Goal: Navigation & Orientation: Find specific page/section

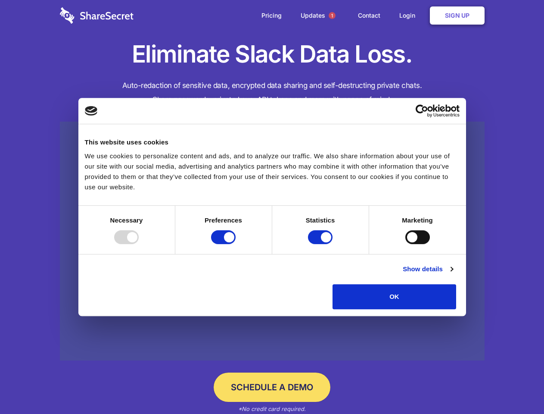
click at [139, 244] on div at bounding box center [126, 237] width 25 height 14
click at [236, 244] on input "Preferences" at bounding box center [223, 237] width 25 height 14
checkbox input "false"
click at [321, 244] on input "Statistics" at bounding box center [320, 237] width 25 height 14
checkbox input "false"
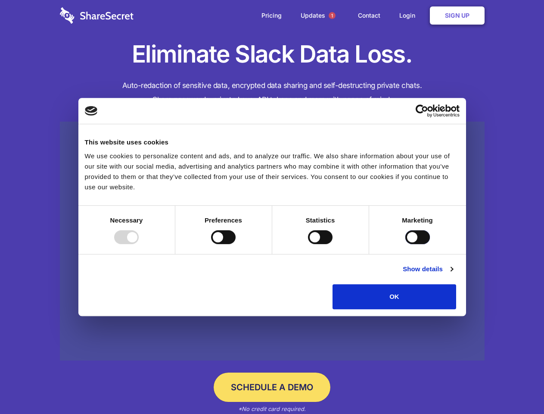
click at [405, 244] on input "Marketing" at bounding box center [417, 237] width 25 height 14
checkbox input "true"
click at [453, 274] on link "Show details" at bounding box center [428, 269] width 50 height 10
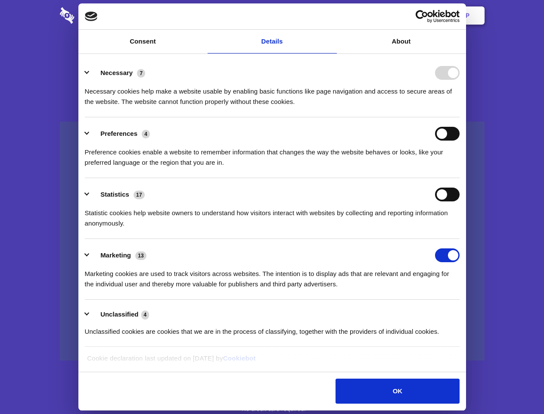
click at [460, 117] on li "Necessary 7 Necessary cookies help make a website usable by enabling basic func…" at bounding box center [272, 86] width 375 height 61
click at [332, 16] on span "1" at bounding box center [332, 15] width 7 height 7
